Goal: Navigation & Orientation: Find specific page/section

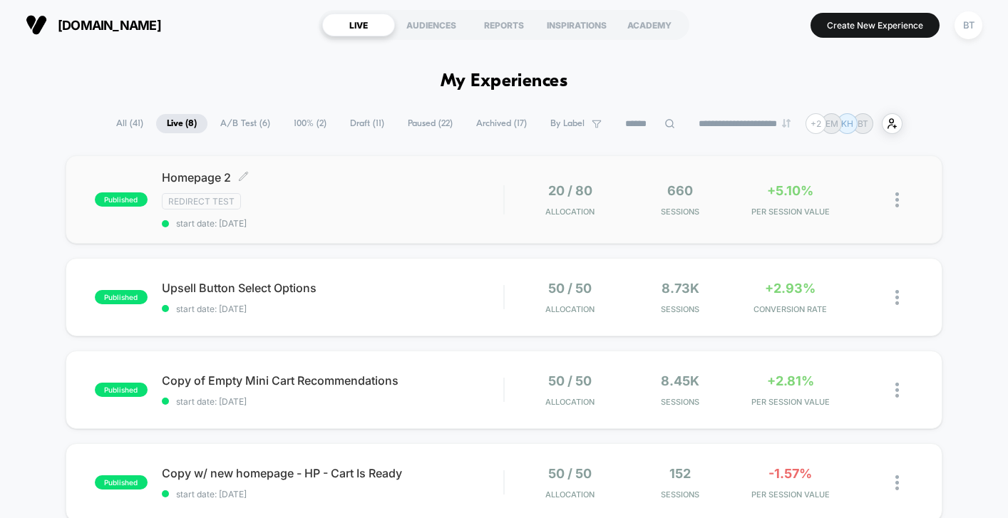
click at [447, 226] on span "start date: [DATE]" at bounding box center [332, 223] width 341 height 11
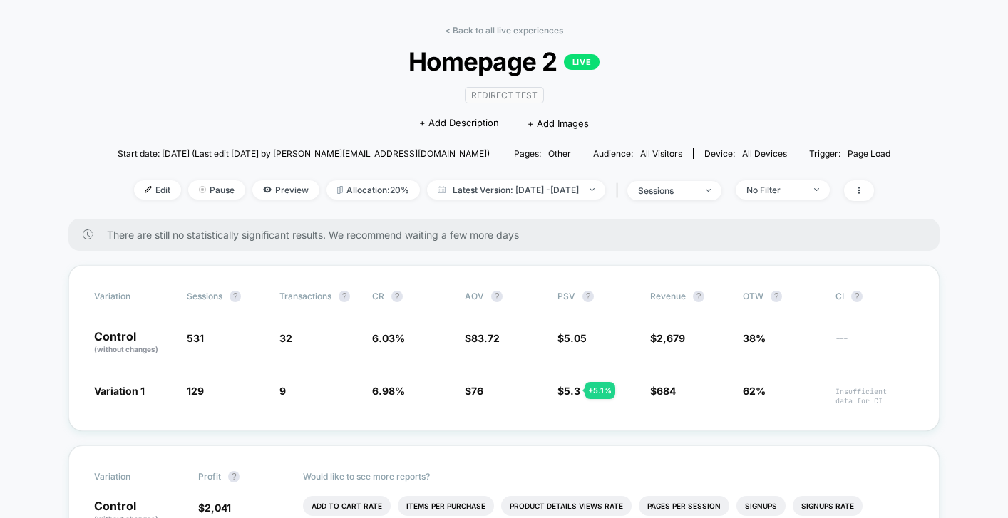
scroll to position [48, 0]
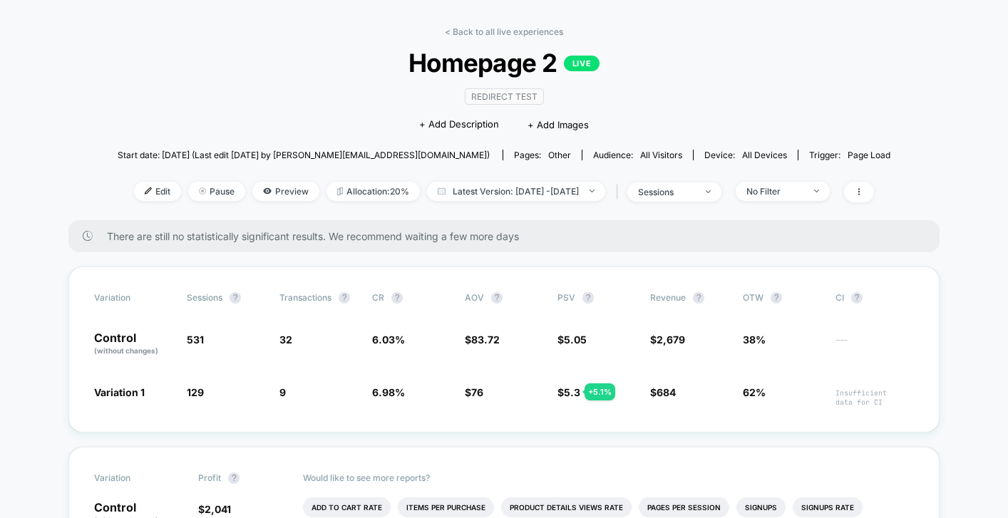
click at [475, 33] on link "< Back to all live experiences" at bounding box center [504, 31] width 118 height 11
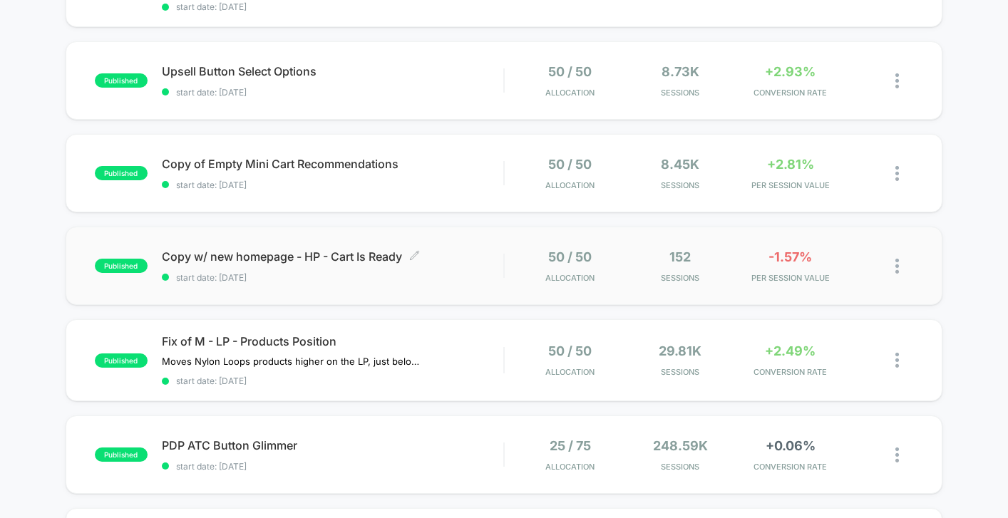
scroll to position [216, 0]
click at [473, 270] on div "Copy w/ new homepage - HP - Cart Is Ready Click to edit experience details Clic…" at bounding box center [332, 266] width 341 height 33
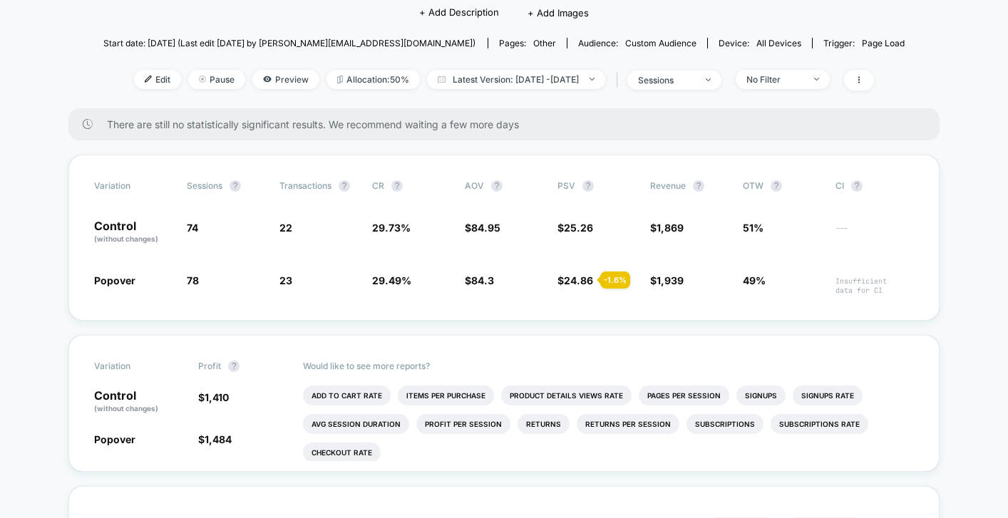
scroll to position [139, 0]
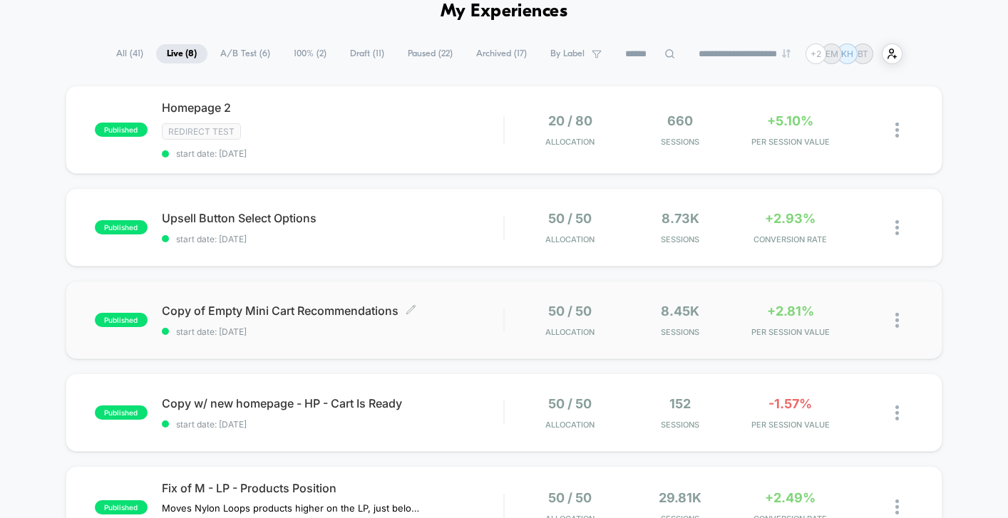
scroll to position [66, 0]
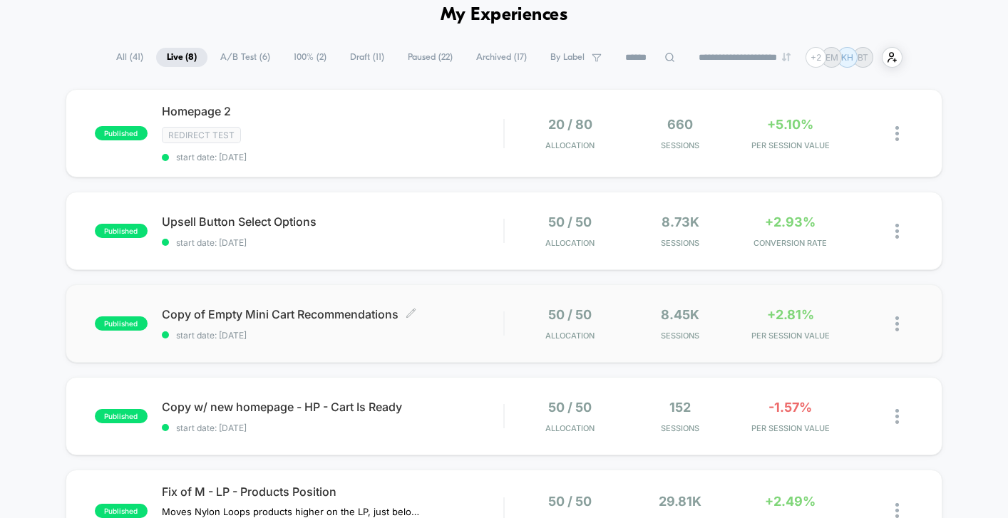
click at [475, 319] on span "Copy of Empty Mini Cart Recommendations Click to edit experience details" at bounding box center [332, 314] width 341 height 14
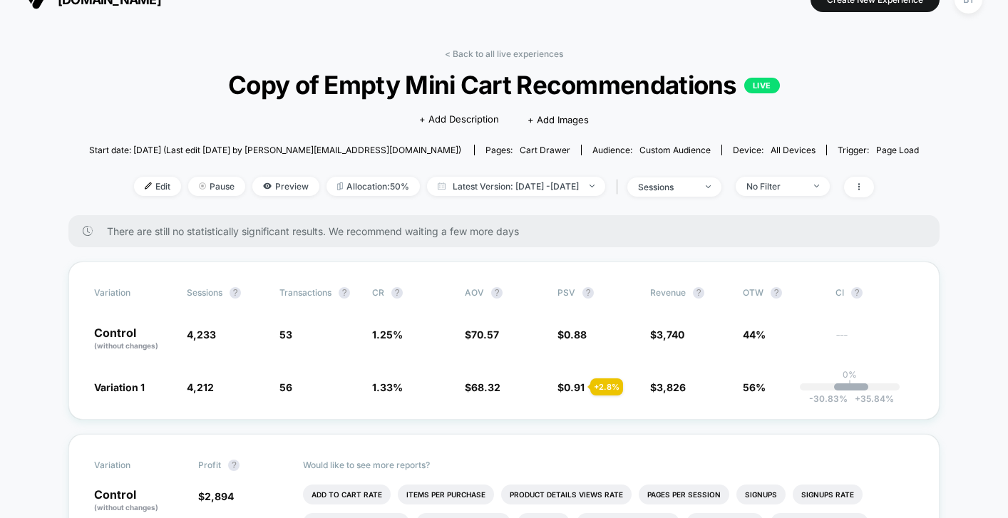
scroll to position [24, 0]
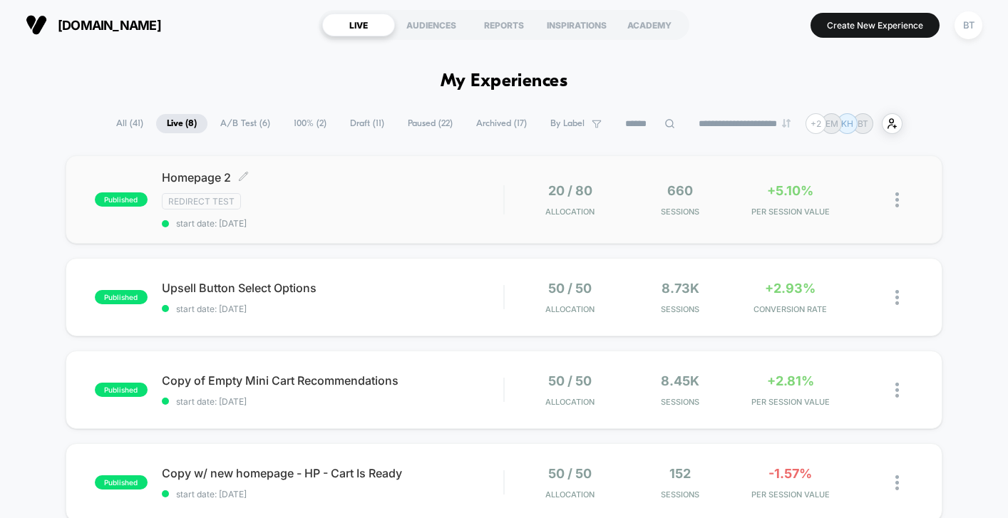
click at [443, 183] on span "Homepage 2 Click to edit experience details" at bounding box center [332, 177] width 341 height 14
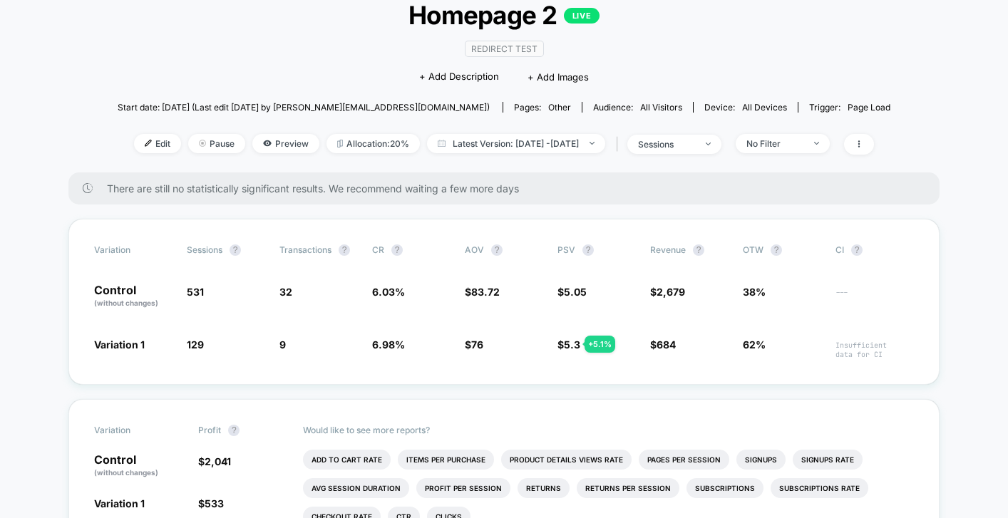
scroll to position [121, 0]
